Goal: Transaction & Acquisition: Book appointment/travel/reservation

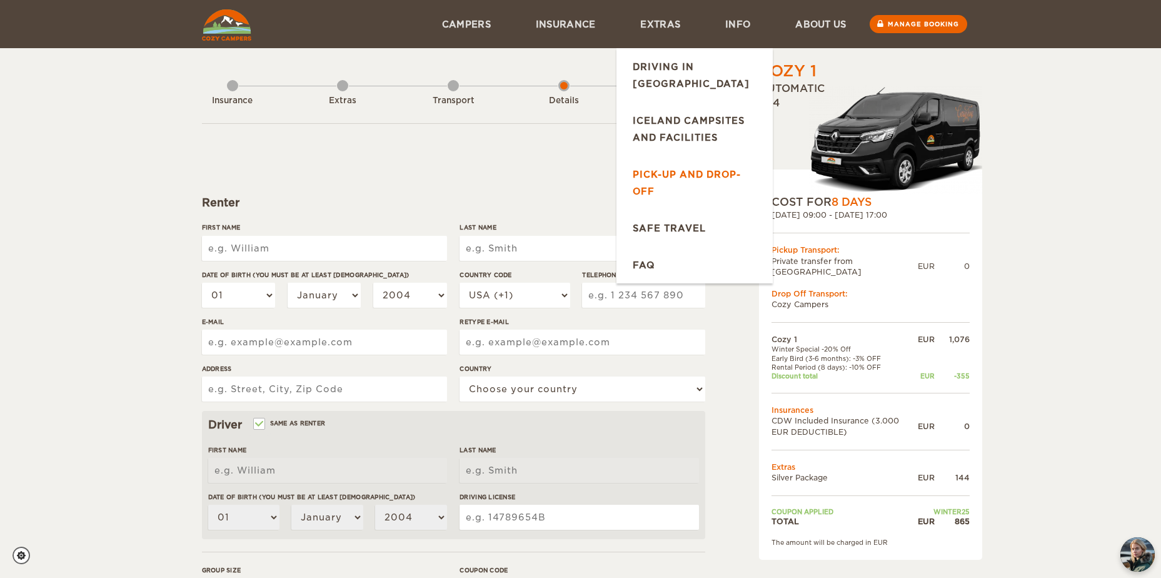
click at [704, 157] on link "Pick-up and drop-off" at bounding box center [694, 183] width 156 height 54
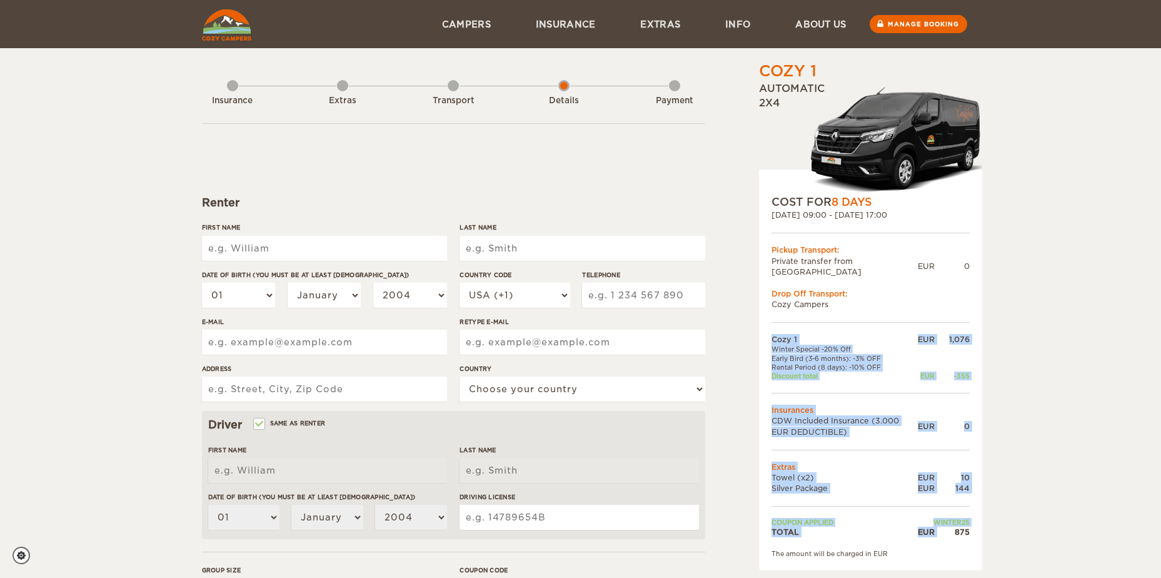
drag, startPoint x: 958, startPoint y: 522, endPoint x: 973, endPoint y: 523, distance: 15.6
click at [973, 523] on div "COST FOR 8 Days 24. Nov 2025 09:00 - 01. Dec 2025 17:00 Pickup Transport: Priva…" at bounding box center [870, 369] width 223 height 401
drag, startPoint x: 970, startPoint y: 523, endPoint x: 952, endPoint y: 519, distance: 17.8
click at [952, 519] on div "COST FOR 8 Days 24. Nov 2025 09:00 - 01. Dec 2025 17:00 Pickup Transport: Priva…" at bounding box center [870, 369] width 223 height 401
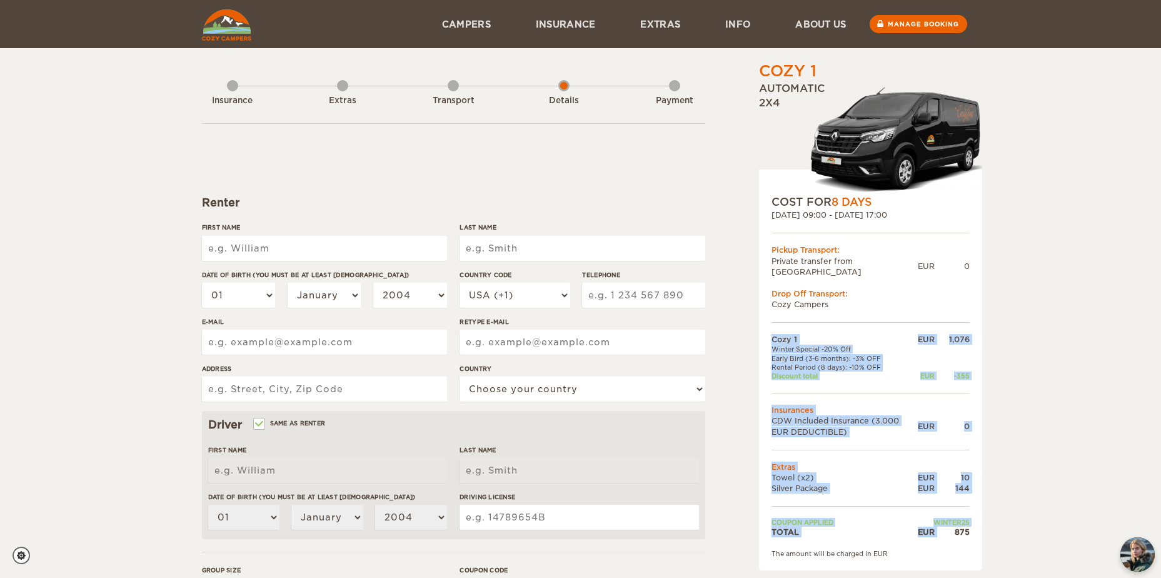
copy table "Cozy 1 EUR 1,076 Winter Special -20% Off Early Bird (3-6 months): -3% OFF Renta…"
click at [218, 17] on img at bounding box center [226, 24] width 49 height 31
